Goal: Navigation & Orientation: Find specific page/section

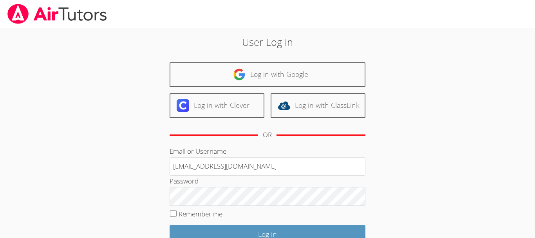
type input "vickytutorsmath@gmail.com"
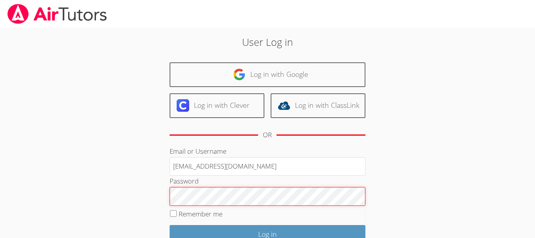
click at [169, 225] on input "Log in" at bounding box center [267, 234] width 196 height 18
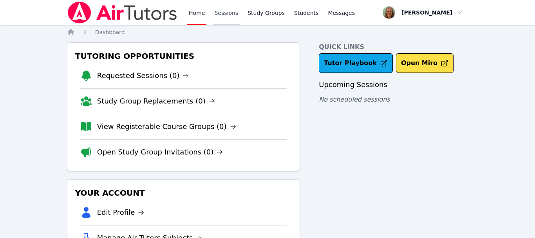
click at [221, 12] on link "Sessions" at bounding box center [226, 12] width 27 height 25
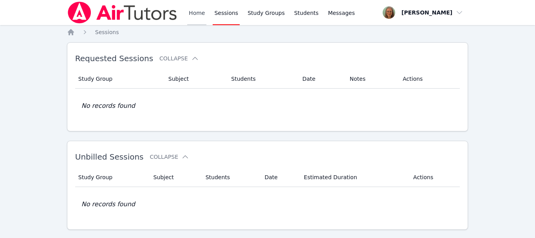
click at [195, 16] on link "Home" at bounding box center [196, 12] width 19 height 25
